Goal: Use online tool/utility: Utilize a website feature to perform a specific function

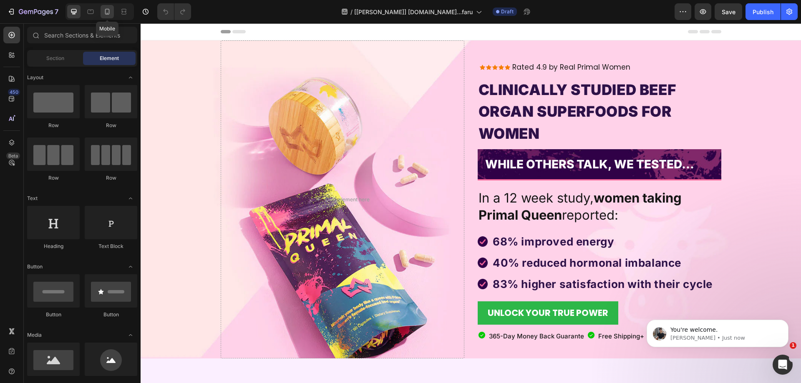
click at [108, 13] on icon at bounding box center [107, 12] width 8 height 8
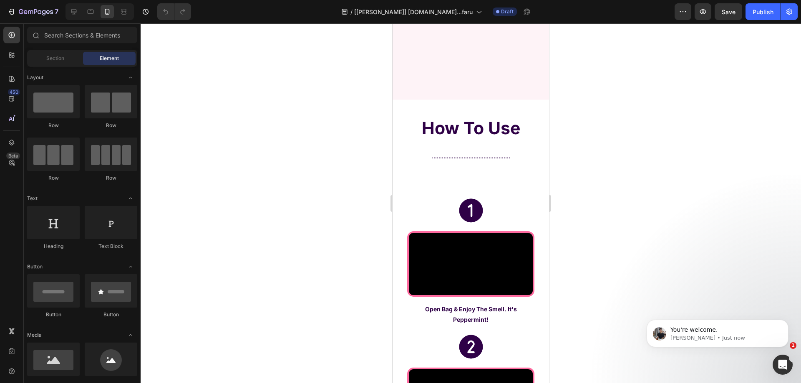
scroll to position [2628, 0]
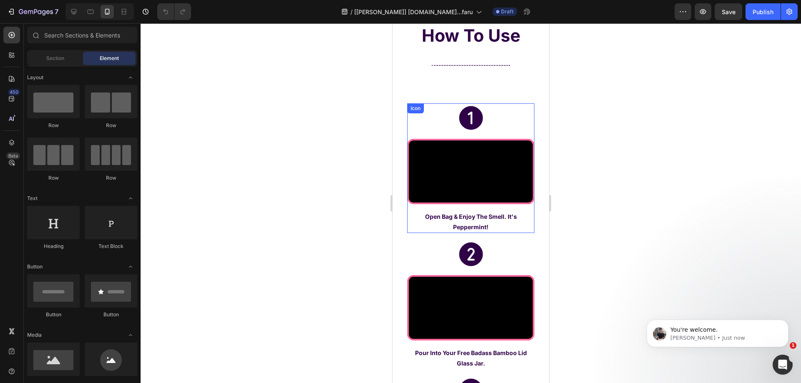
click at [486, 115] on div "Icon" at bounding box center [470, 117] width 127 height 29
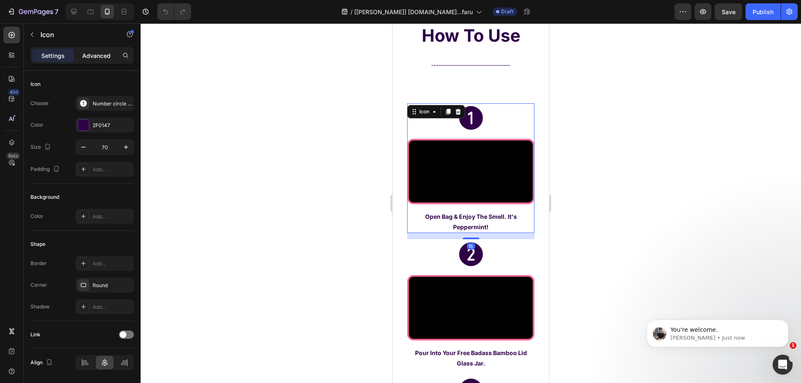
click at [92, 52] on p "Advanced" at bounding box center [96, 55] width 28 height 9
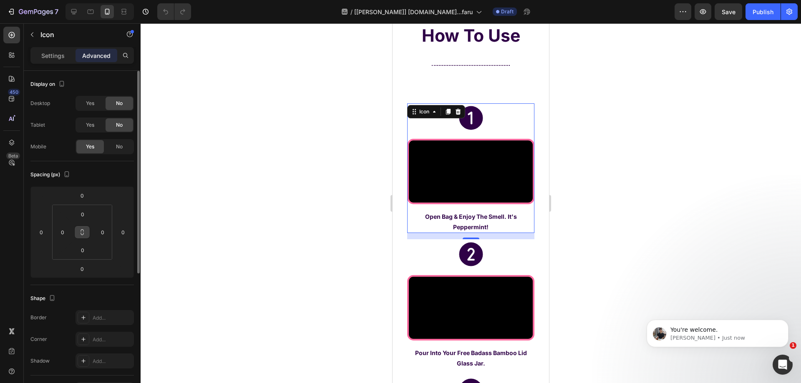
scroll to position [83, 0]
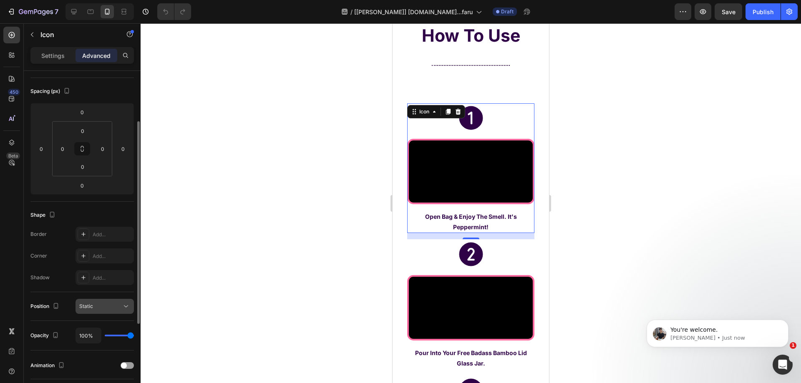
click at [103, 309] on div "Static" at bounding box center [100, 307] width 43 height 8
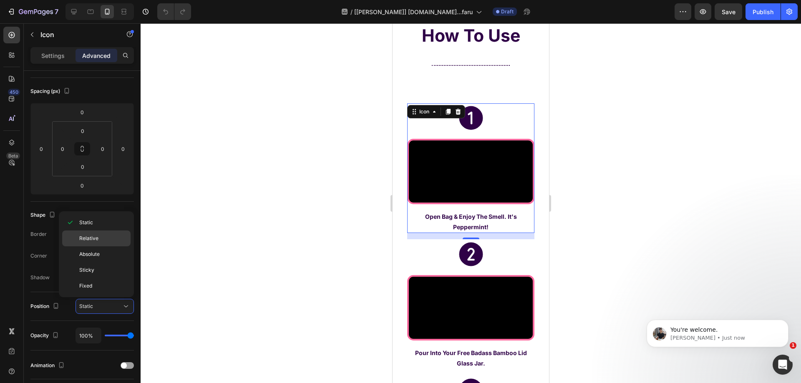
click at [103, 247] on div "Relative" at bounding box center [96, 255] width 68 height 16
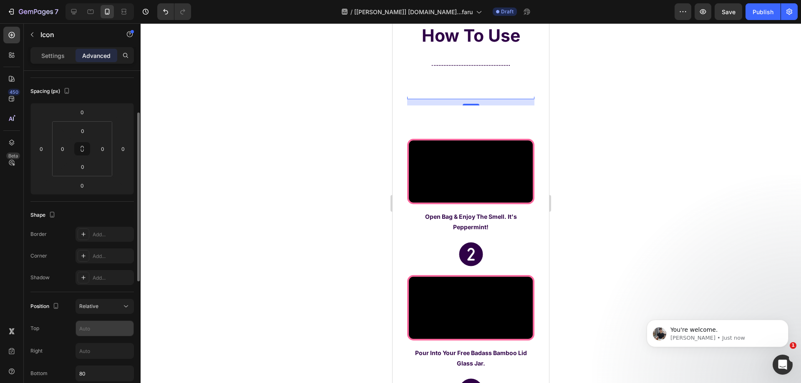
click at [103, 326] on input "text" at bounding box center [105, 328] width 58 height 15
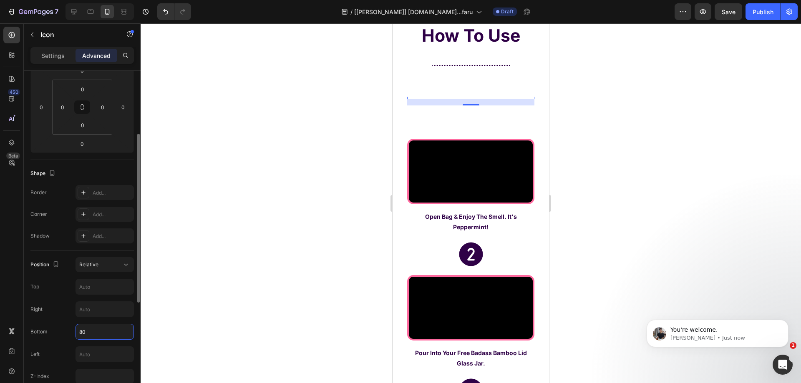
click at [100, 331] on input "80" at bounding box center [105, 332] width 58 height 15
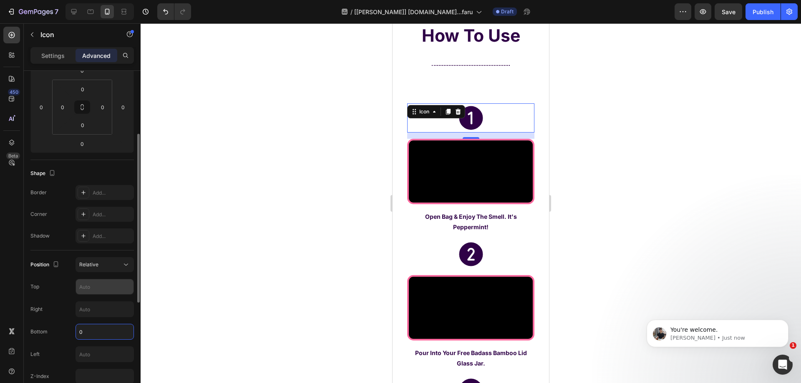
type input "0"
click at [86, 286] on input "text" at bounding box center [105, 286] width 58 height 15
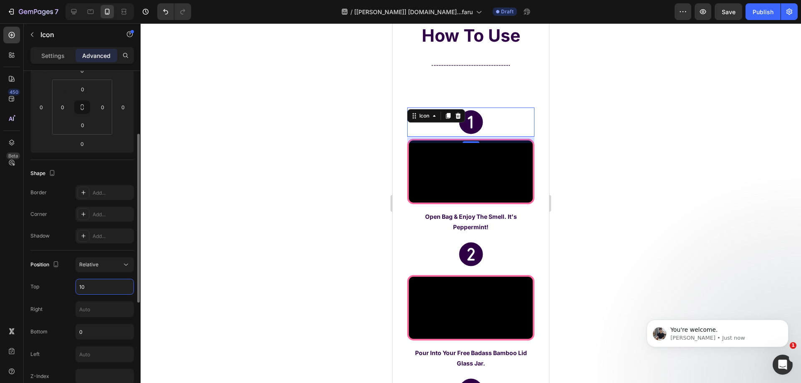
type input "1"
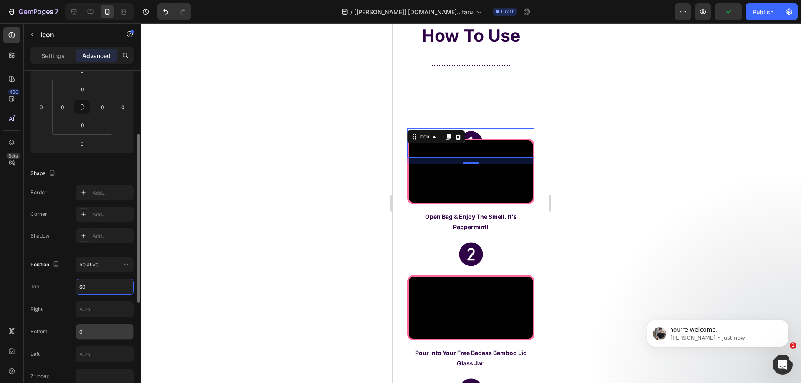
scroll to position [209, 0]
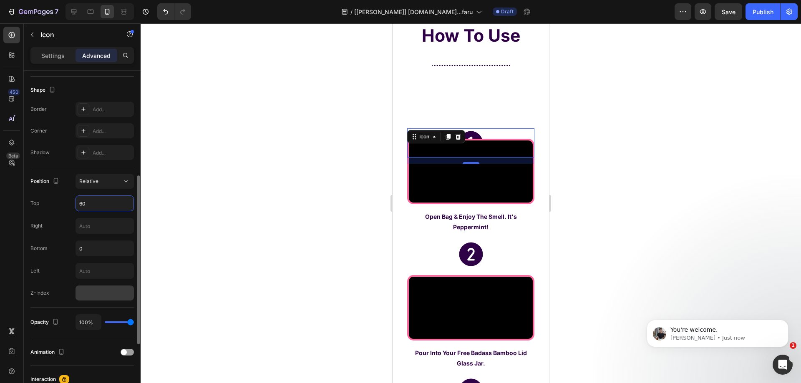
type input "60"
click at [100, 297] on input "number" at bounding box center [105, 293] width 58 height 15
type input "2"
click at [101, 206] on input "60" at bounding box center [105, 203] width 58 height 15
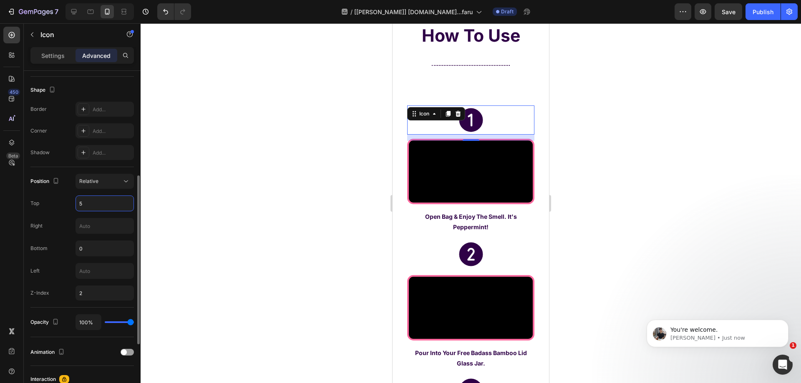
type input "50"
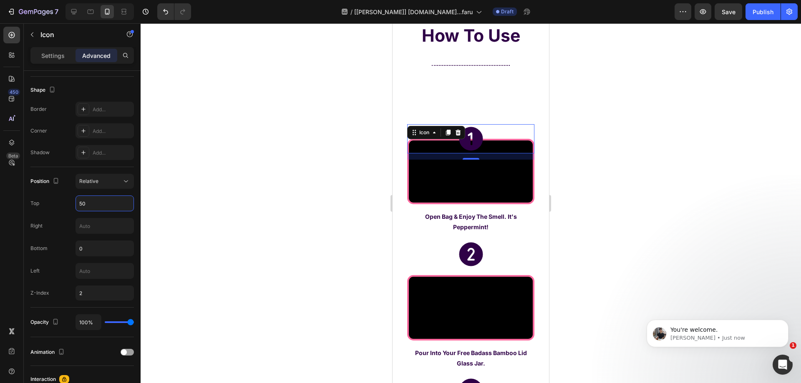
click at [207, 181] on div at bounding box center [471, 203] width 660 height 360
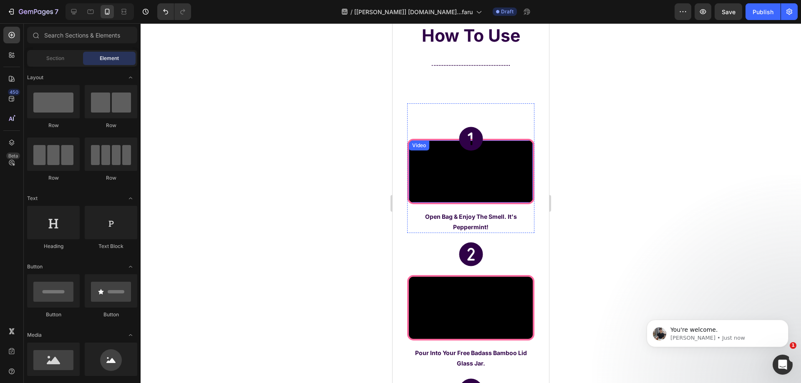
scroll to position [2753, 0]
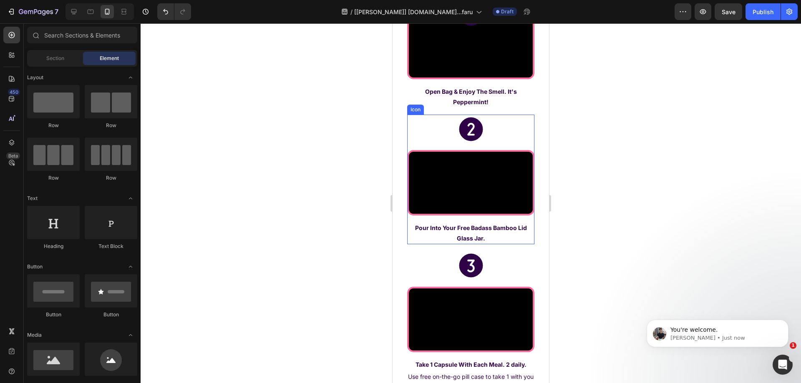
click at [469, 144] on icon at bounding box center [470, 129] width 29 height 29
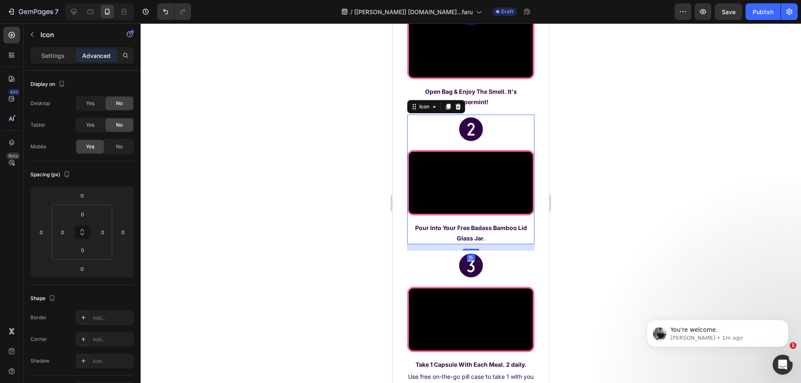
click at [109, 58] on p "Advanced" at bounding box center [96, 55] width 28 height 9
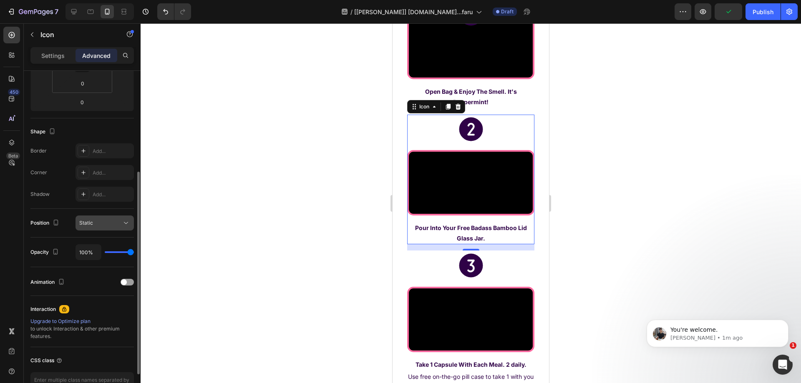
click at [105, 222] on div "Static" at bounding box center [100, 223] width 43 height 8
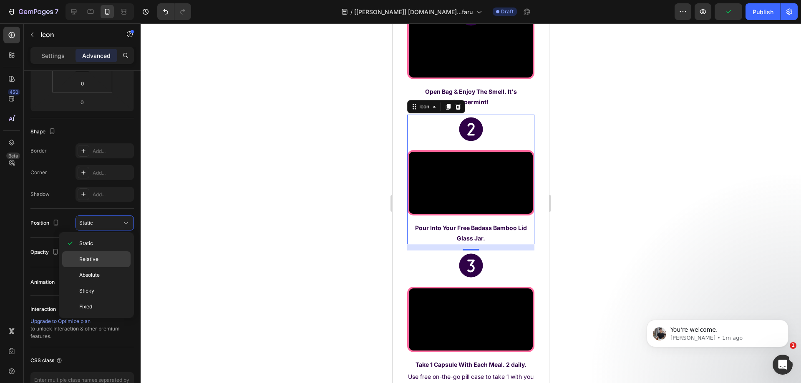
click at [103, 267] on div "Relative" at bounding box center [96, 275] width 68 height 16
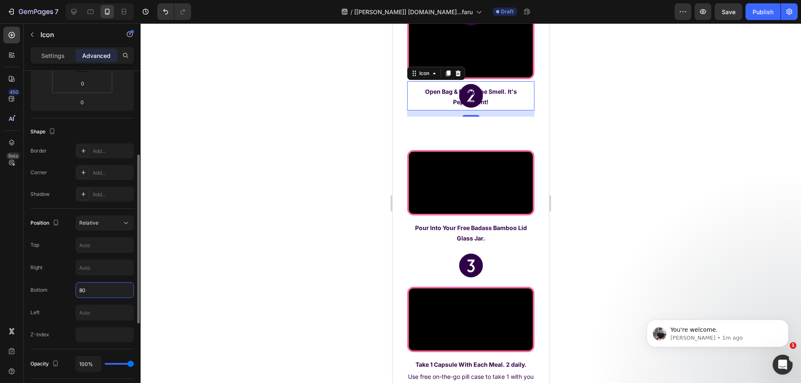
click at [98, 288] on input "80" at bounding box center [105, 290] width 58 height 15
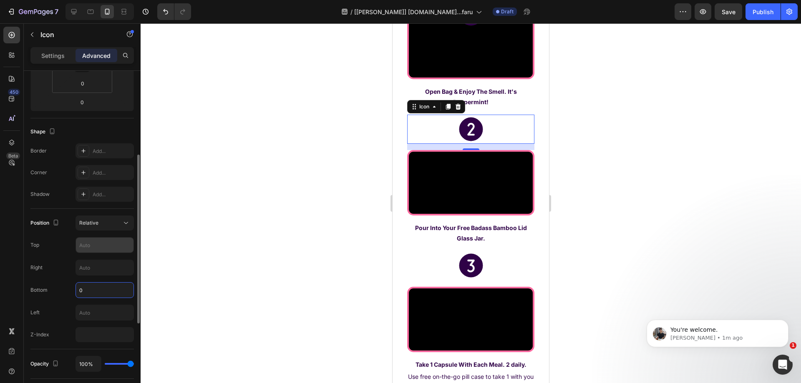
type input "0"
click at [93, 251] on input "text" at bounding box center [105, 245] width 58 height 15
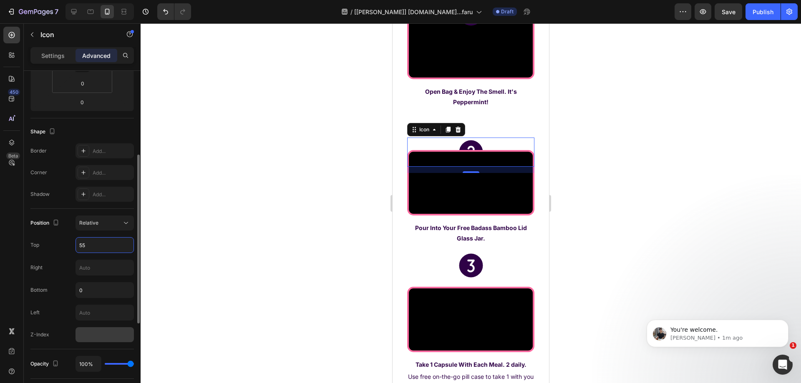
type input "55"
click at [87, 339] on input "number" at bounding box center [105, 334] width 58 height 15
type input "2"
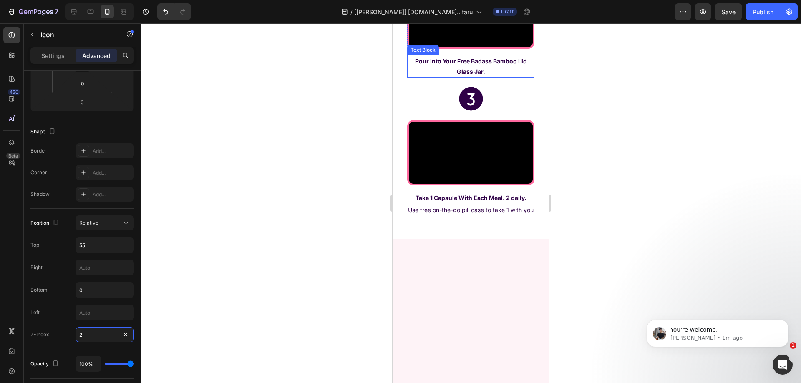
scroll to position [3087, 0]
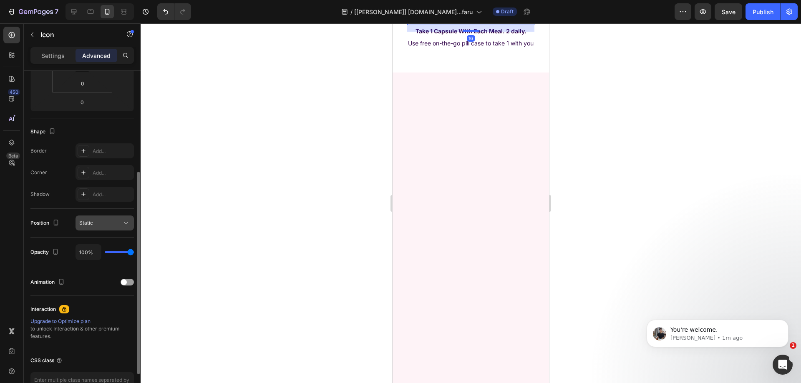
click at [107, 223] on div "Static" at bounding box center [100, 223] width 43 height 8
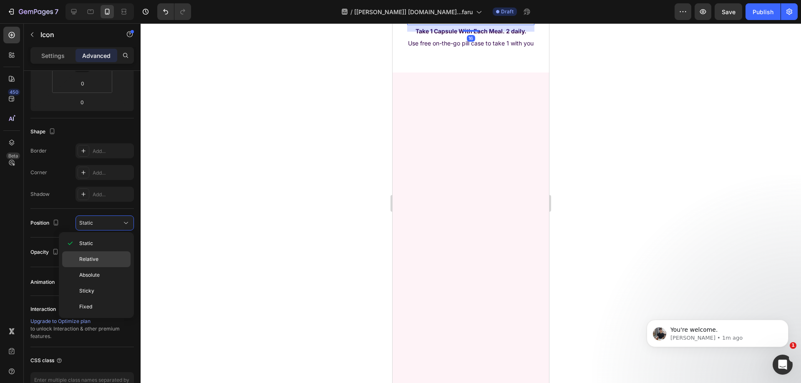
click at [101, 260] on p "Relative" at bounding box center [103, 260] width 48 height 8
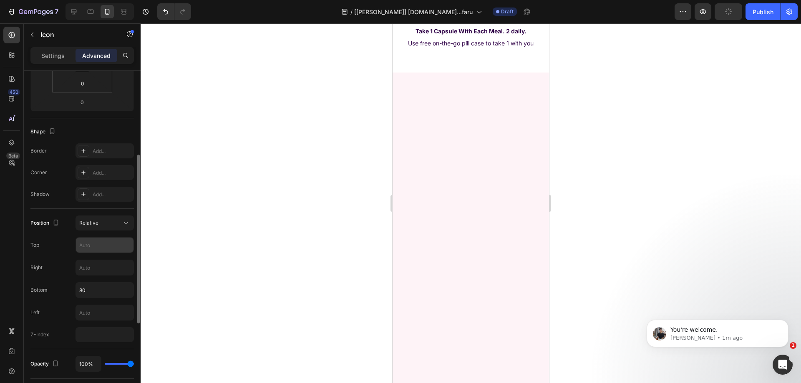
click at [95, 245] on input "text" at bounding box center [105, 245] width 58 height 15
type input "55"
click at [106, 292] on input "80" at bounding box center [105, 290] width 58 height 15
type input "0"
click at [99, 334] on input "number" at bounding box center [105, 334] width 58 height 15
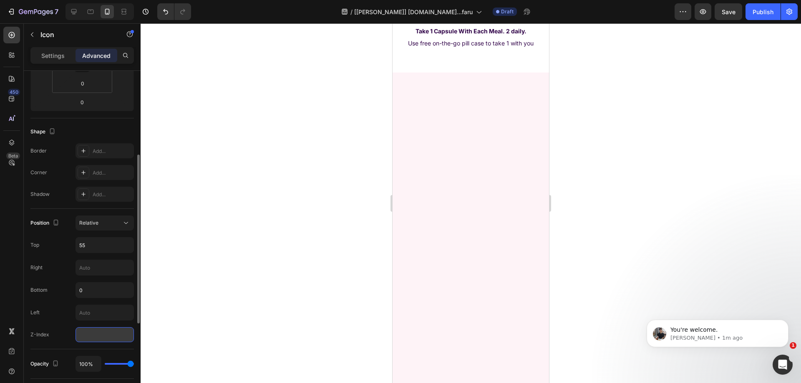
type input "2"
click at [285, 264] on div at bounding box center [471, 203] width 660 height 360
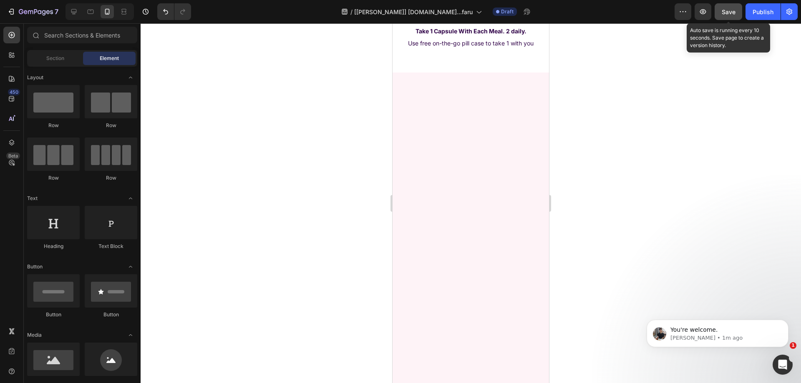
click at [737, 13] on button "Save" at bounding box center [729, 11] width 28 height 17
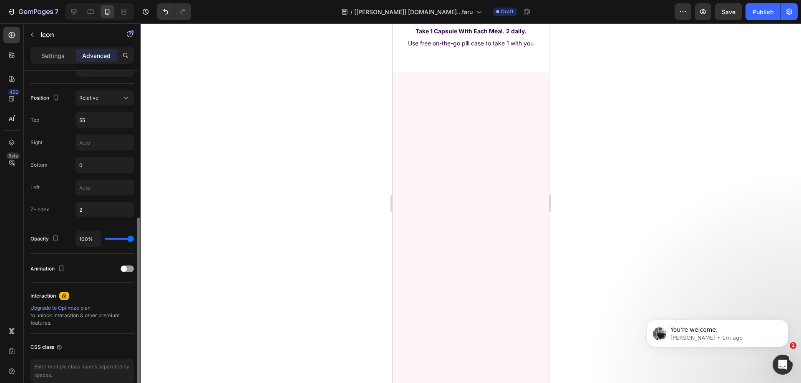
scroll to position [250, 0]
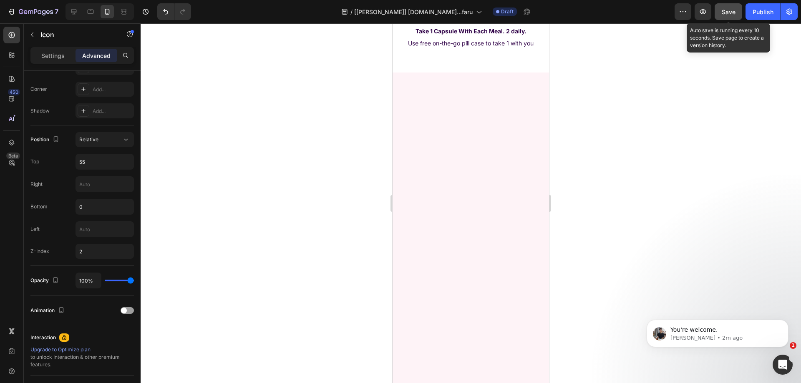
click at [732, 16] on button "Save" at bounding box center [729, 11] width 28 height 17
